Goal: Task Accomplishment & Management: Use online tool/utility

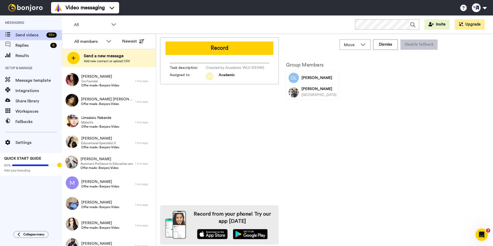
scroll to position [74, 0]
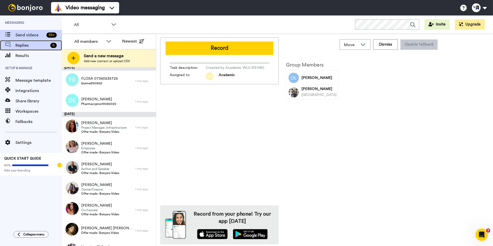
click at [36, 45] on span "Replies" at bounding box center [31, 45] width 33 height 6
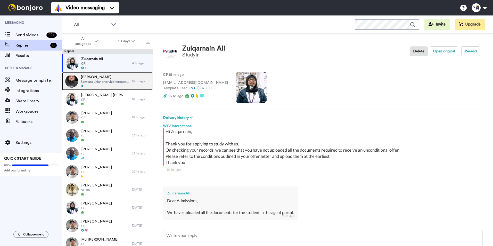
click at [105, 79] on span "[PERSON_NAME]" at bounding box center [105, 77] width 49 height 5
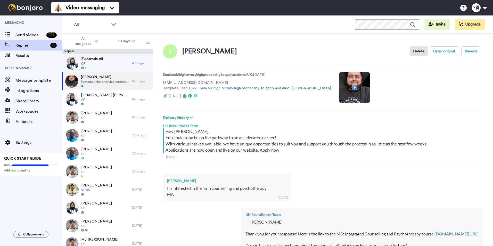
type textarea "x"
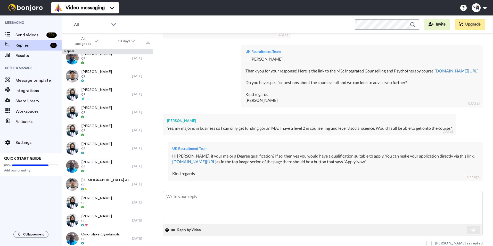
scroll to position [593, 0]
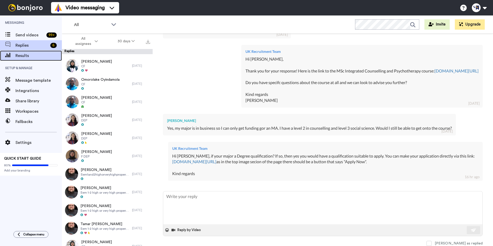
click at [29, 58] on span "Results" at bounding box center [38, 56] width 46 height 6
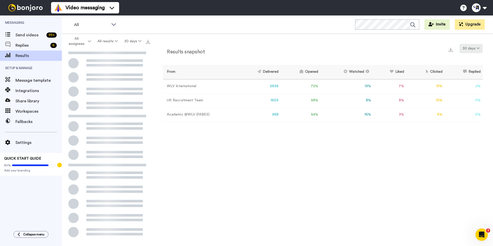
click at [470, 47] on button "30 days" at bounding box center [471, 48] width 23 height 9
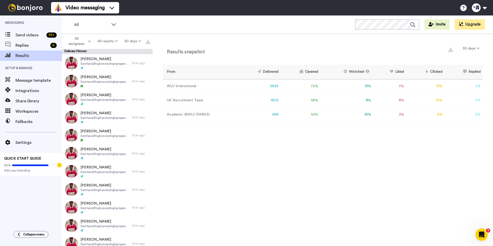
click at [230, 158] on div "Results snapshot 30 days From Delivered Opened Watched Liked Clicked Replied Fa…" at bounding box center [323, 141] width 340 height 215
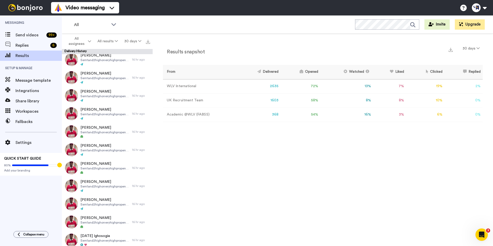
click at [185, 115] on td "Academic @WLV (FABSS)" at bounding box center [200, 115] width 74 height 14
click at [101, 57] on span "Richard Hodgetts" at bounding box center [104, 55] width 49 height 5
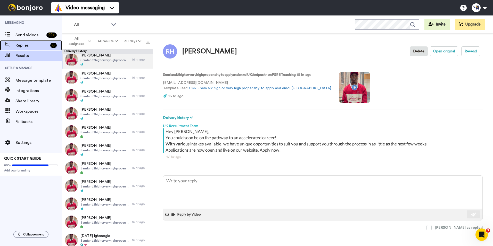
click at [26, 48] on span "Replies" at bounding box center [31, 45] width 33 height 6
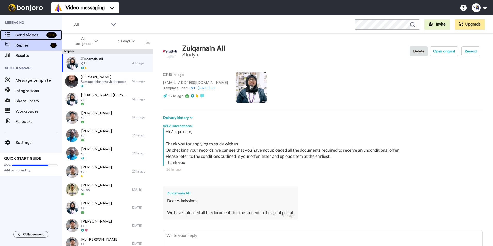
click at [25, 37] on span "Send videos" at bounding box center [29, 35] width 29 height 6
